Goal: Find specific page/section: Find specific page/section

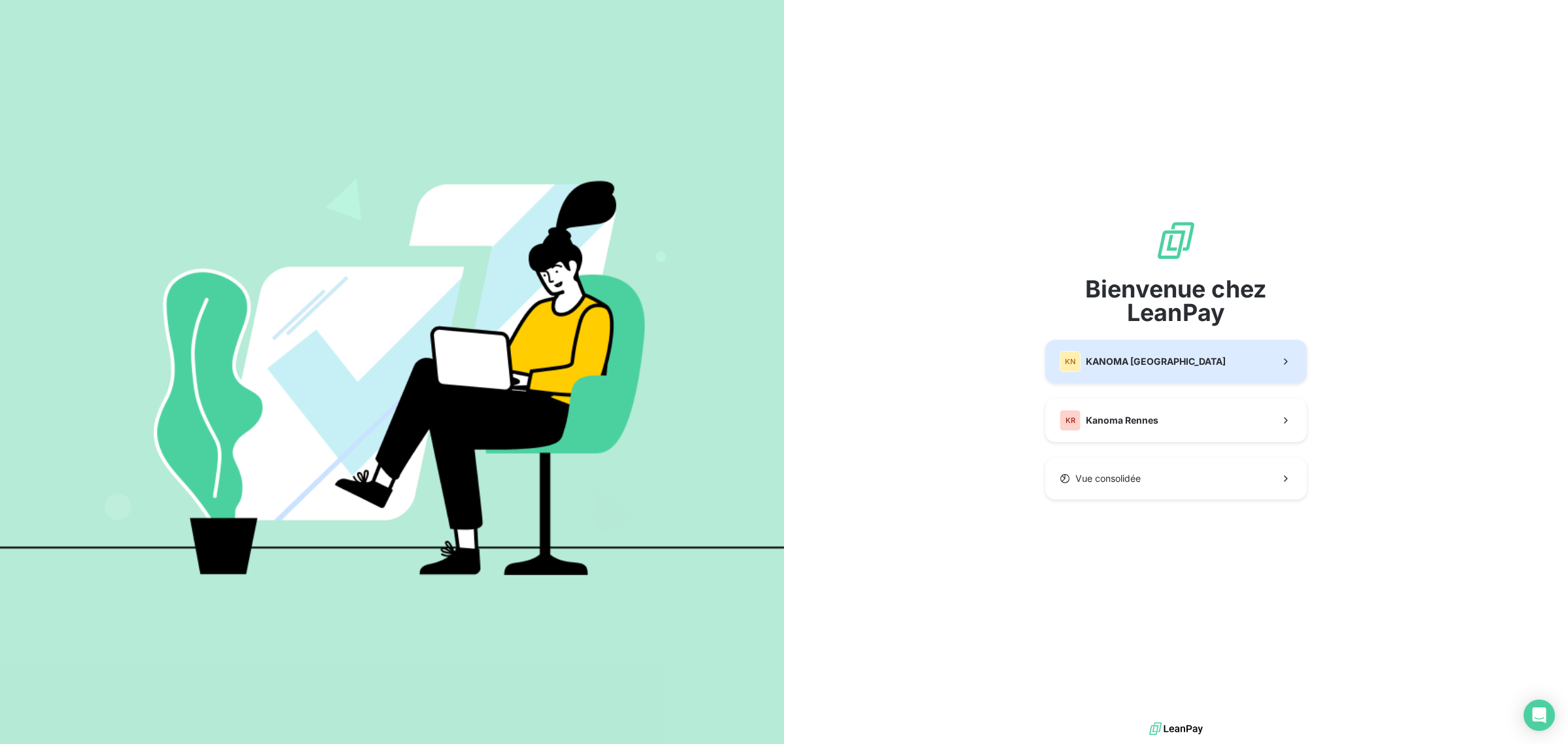
click at [1157, 366] on span "KANOMA [GEOGRAPHIC_DATA]" at bounding box center [1156, 362] width 140 height 13
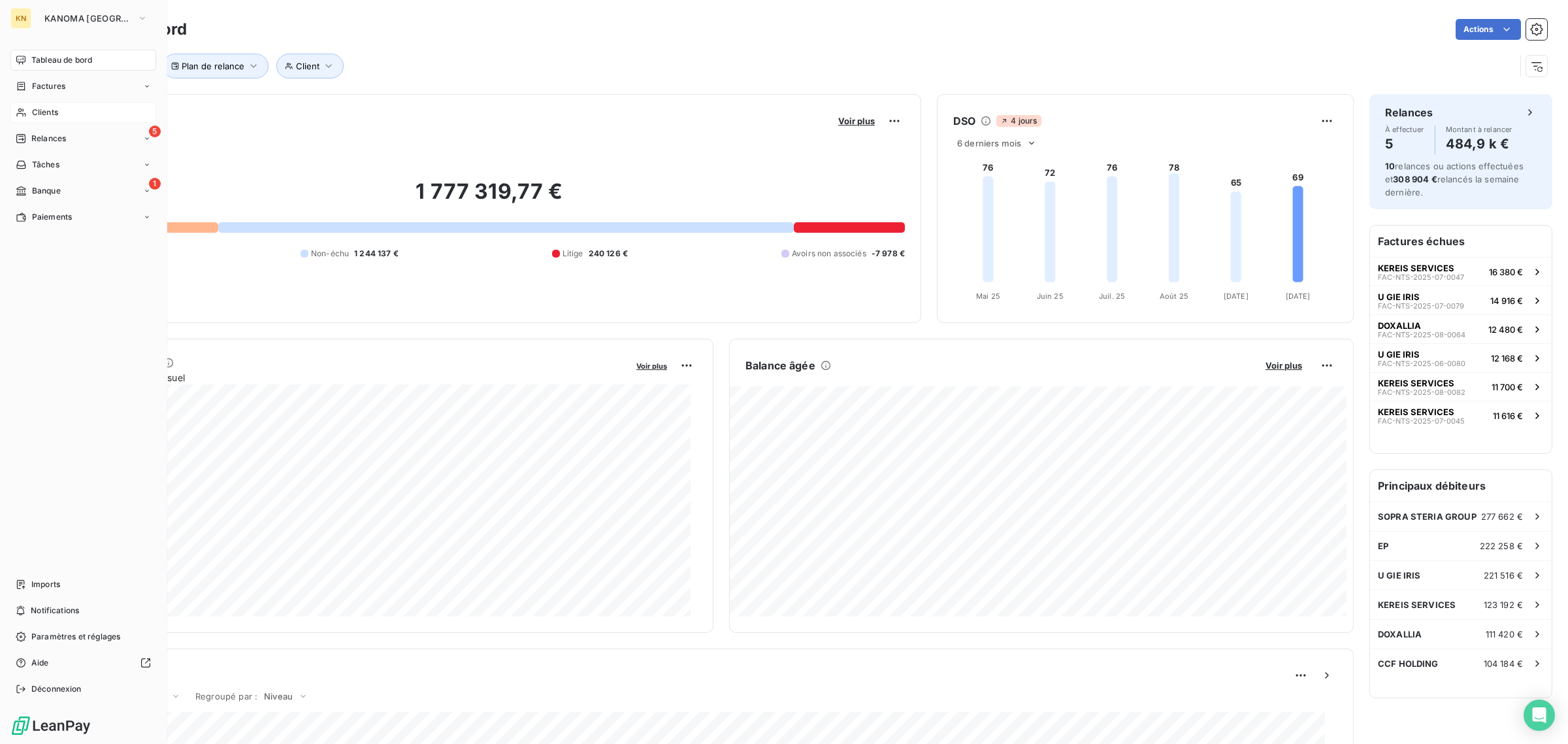
click at [34, 111] on span "Clients" at bounding box center [45, 113] width 26 height 12
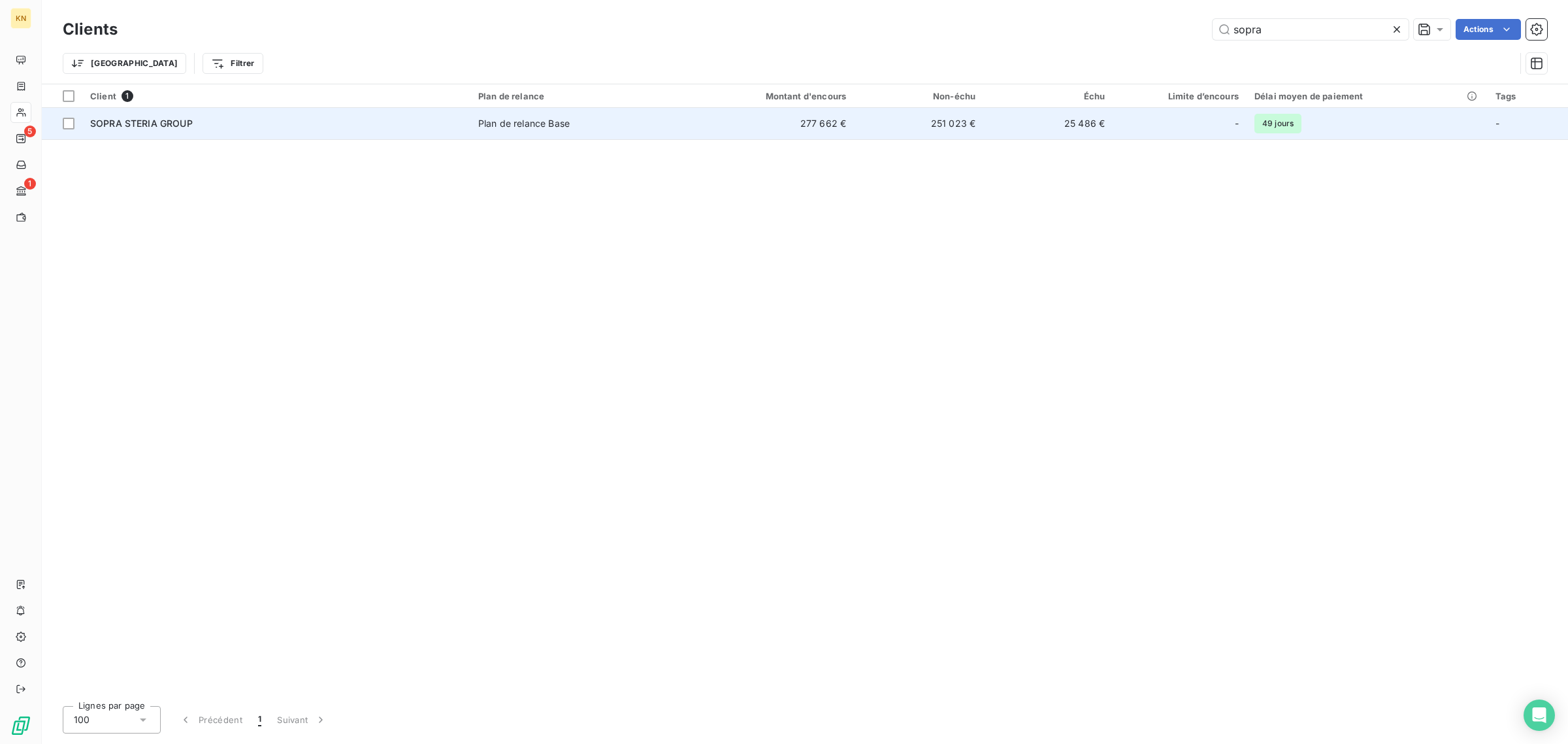
type input "sopra"
click at [486, 118] on div "Plan de relance Base" at bounding box center [524, 124] width 92 height 13
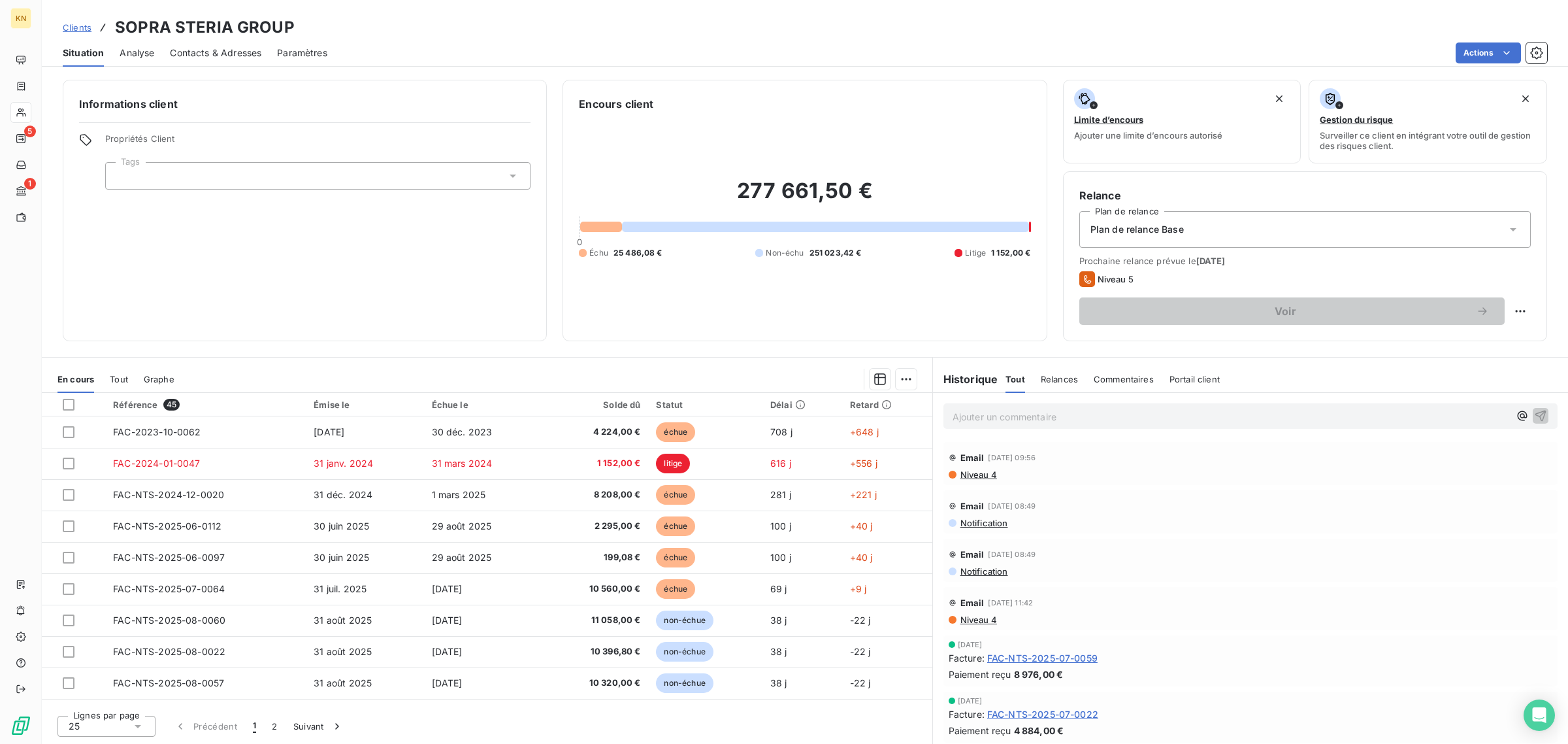
click at [119, 374] on span "Tout" at bounding box center [119, 379] width 18 height 11
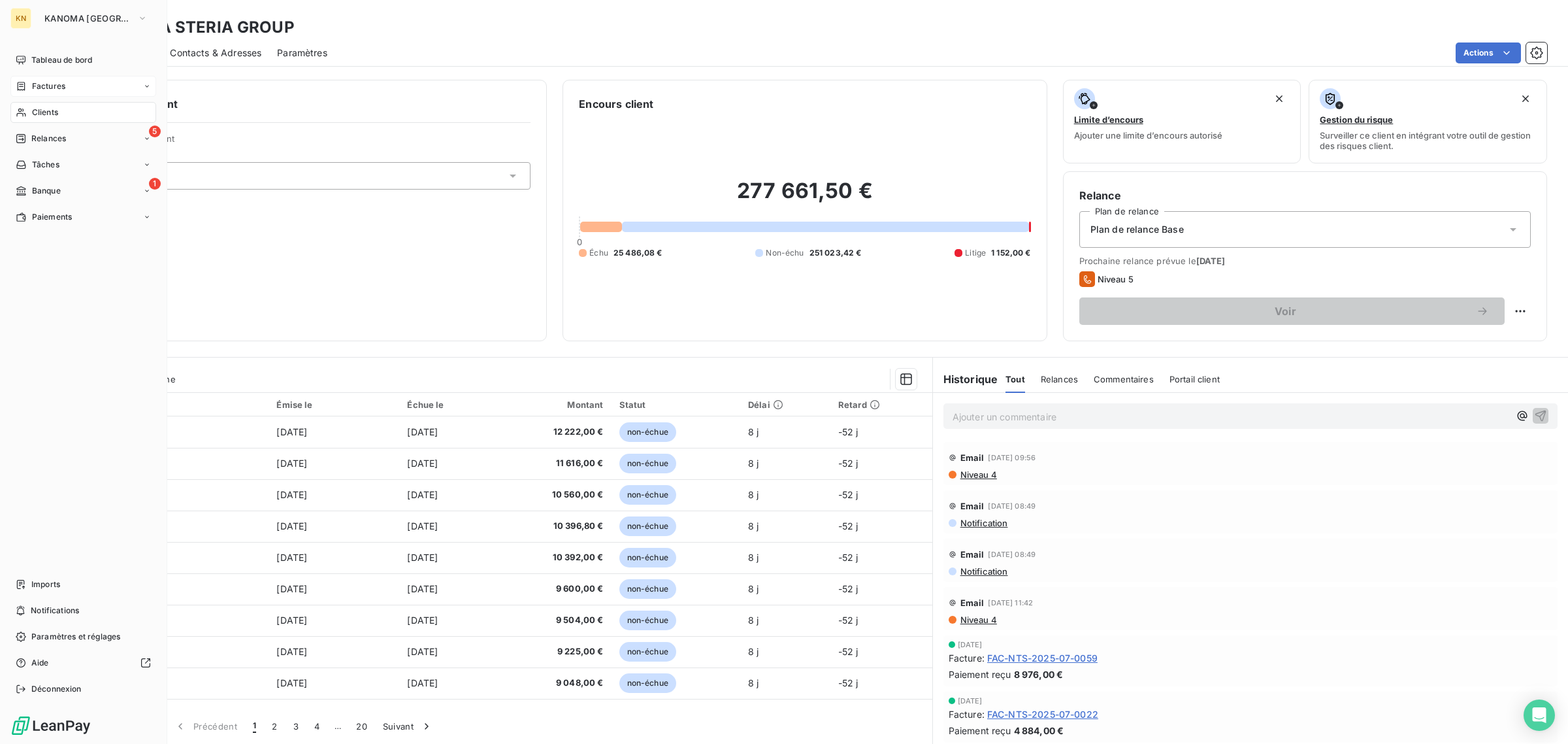
click at [44, 84] on span "Factures" at bounding box center [49, 86] width 34 height 12
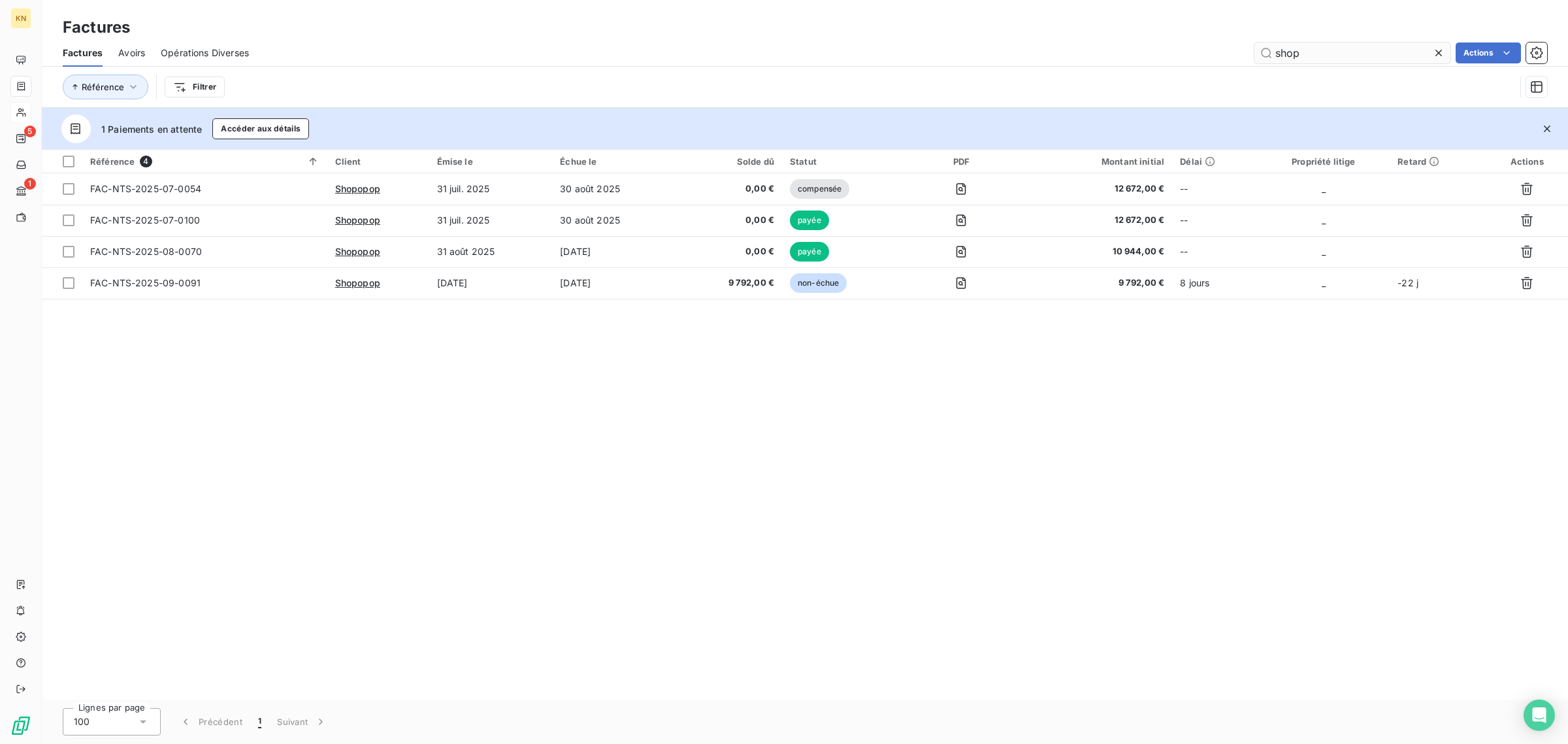
click at [1304, 46] on input "shop" at bounding box center [1352, 52] width 196 height 21
click at [1303, 42] on input "shop" at bounding box center [1352, 52] width 196 height 21
click at [1304, 56] on input "shop" at bounding box center [1352, 52] width 196 height 21
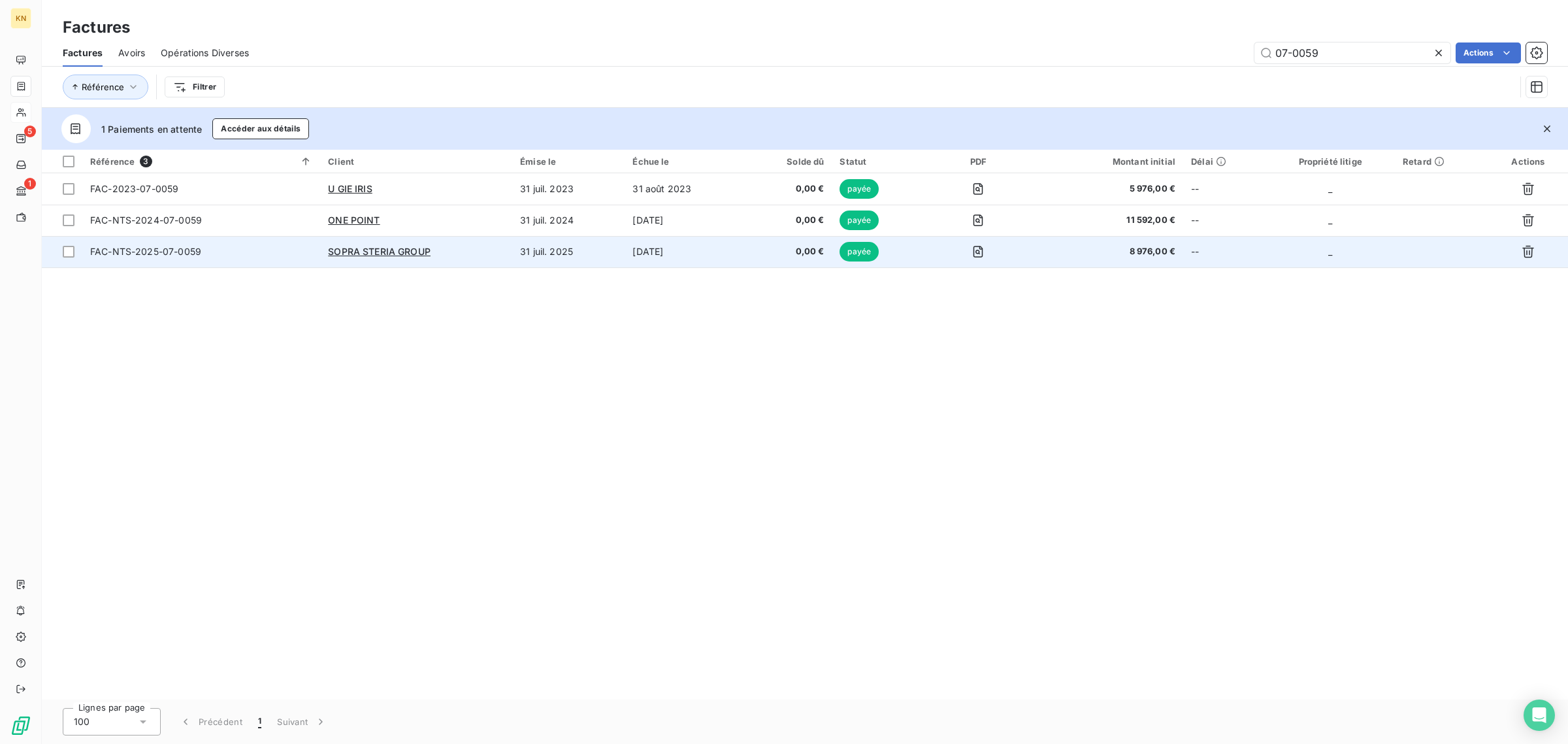
type input "07-0059"
click at [482, 247] on div "SOPRA STERIA GROUP" at bounding box center [416, 252] width 176 height 13
